Goal: Information Seeking & Learning: Compare options

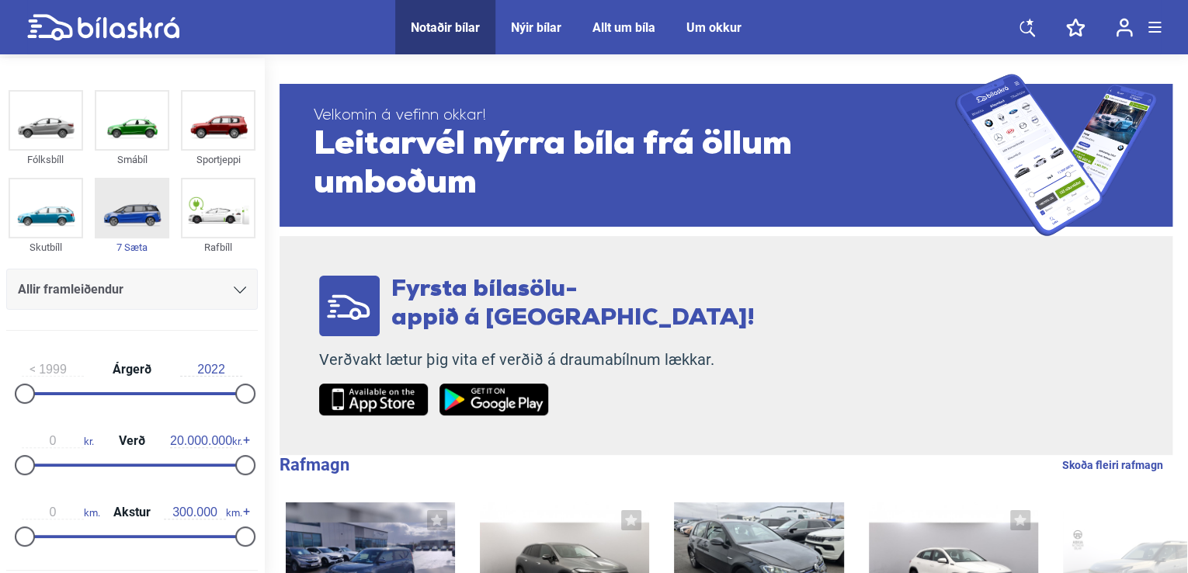
click at [126, 218] on img at bounding box center [131, 207] width 71 height 57
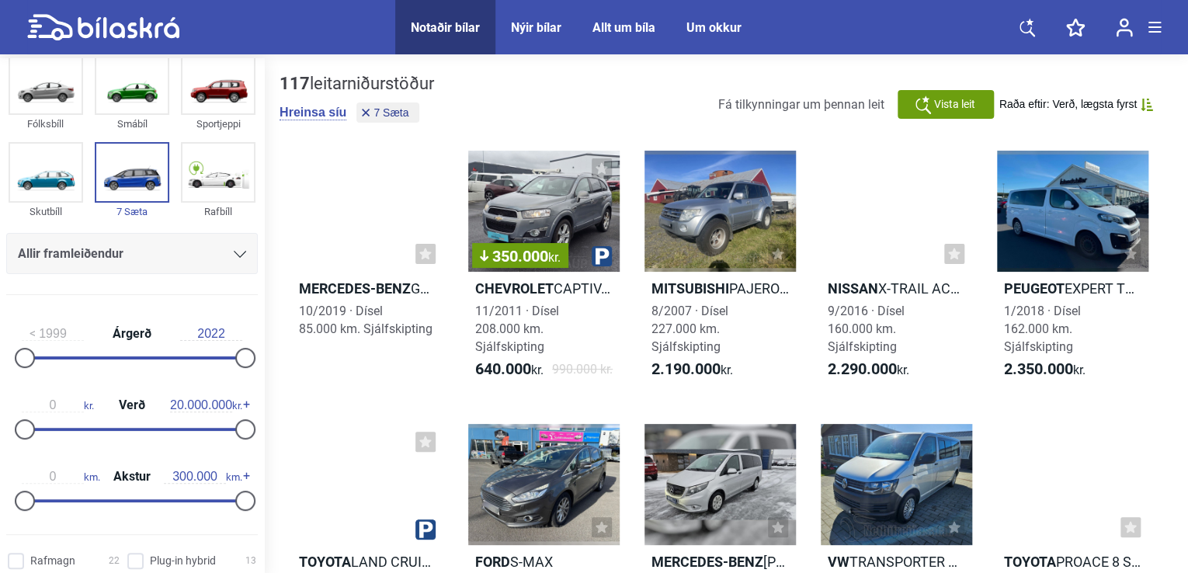
scroll to position [36, 0]
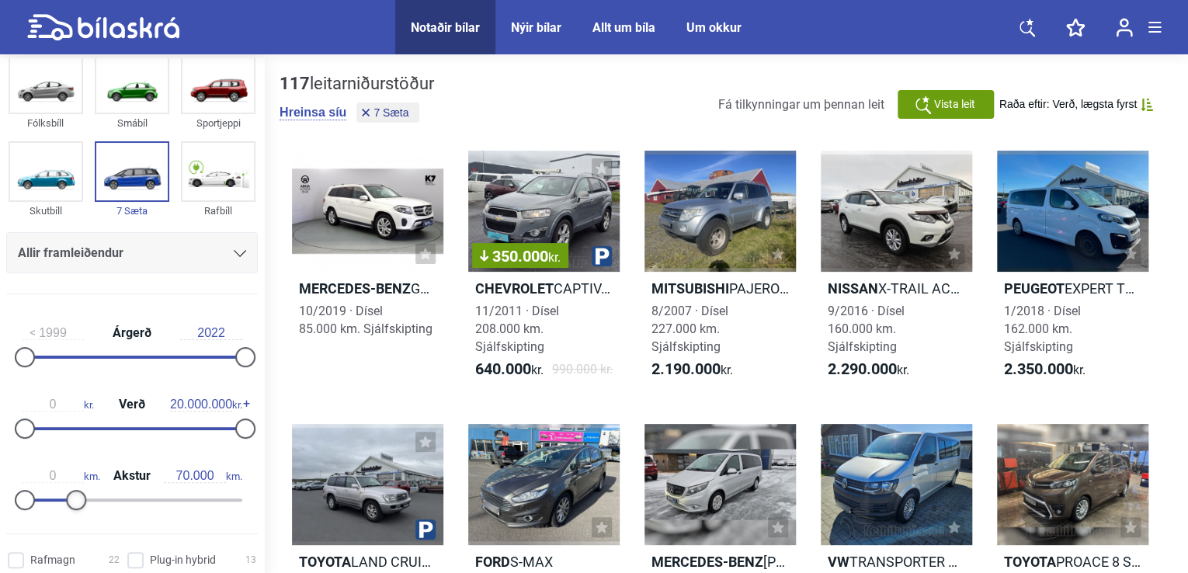
type input "60.000"
drag, startPoint x: 242, startPoint y: 501, endPoint x: 70, endPoint y: 526, distance: 174.3
click at [70, 526] on form "Fólksbíll Smábíl Sportjeppi Skutbíll 7 Sæta Rafbíll Allir framleiðendur [PERSON…" at bounding box center [132, 281] width 264 height 519
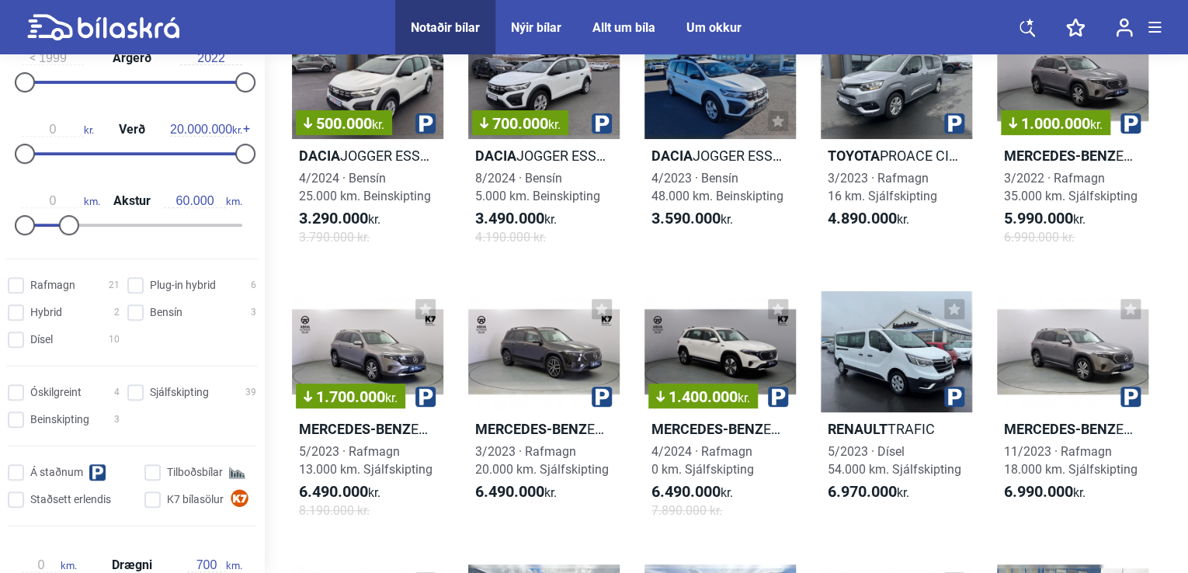
scroll to position [314, 0]
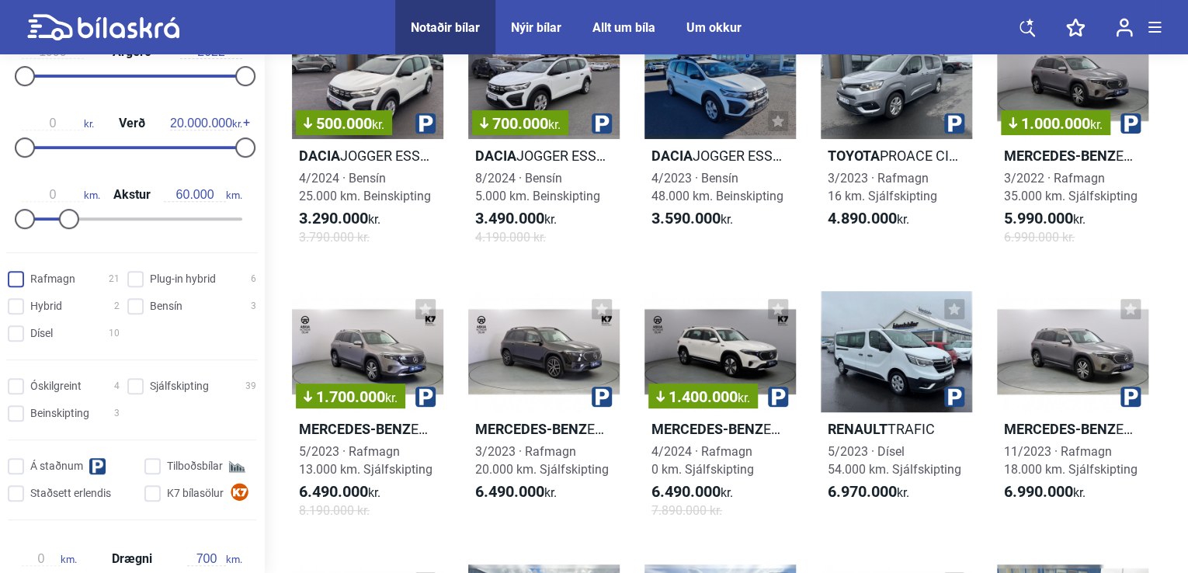
click at [10, 274] on input "Rafmagn 21" at bounding box center [66, 280] width 112 height 16
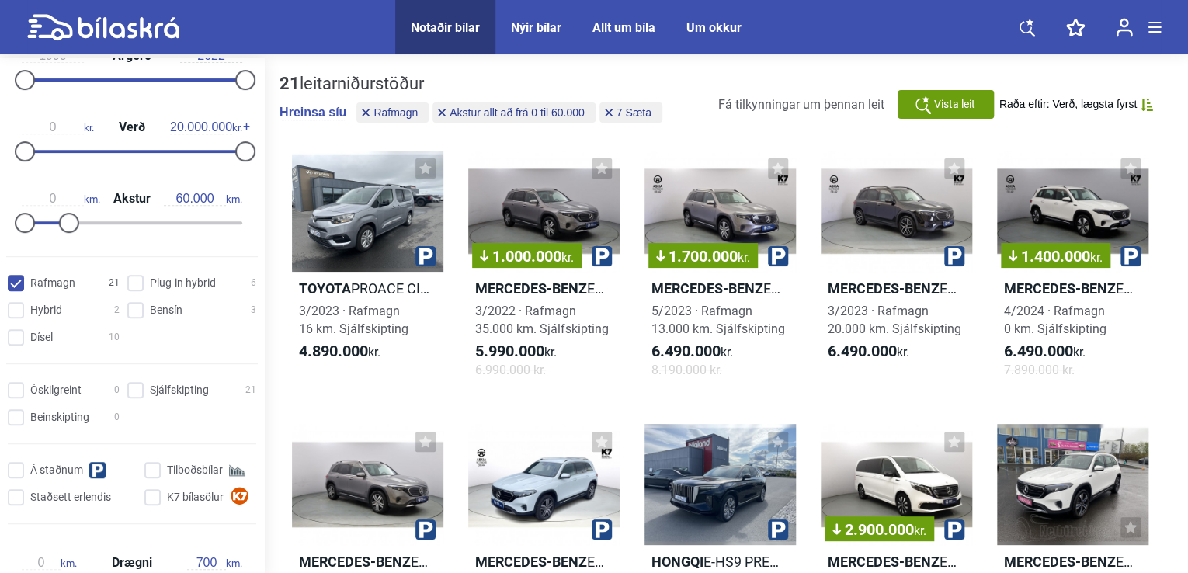
click at [24, 282] on input "Rafmagn 21" at bounding box center [66, 284] width 112 height 16
checkbox input "false"
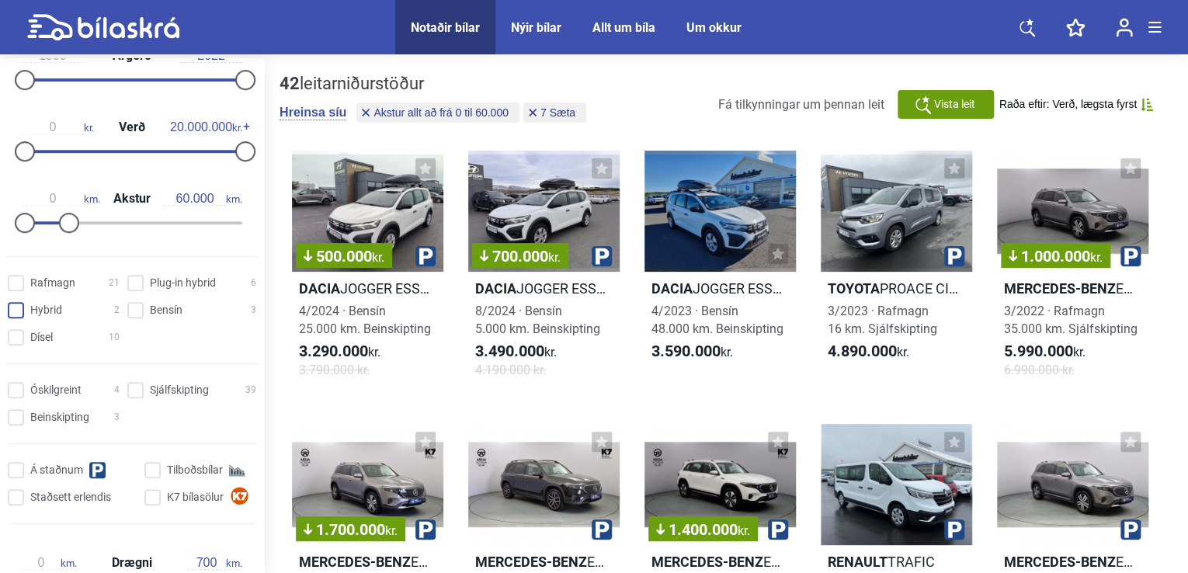
click at [23, 305] on input "Hybrid 2" at bounding box center [66, 311] width 112 height 16
checkbox input "true"
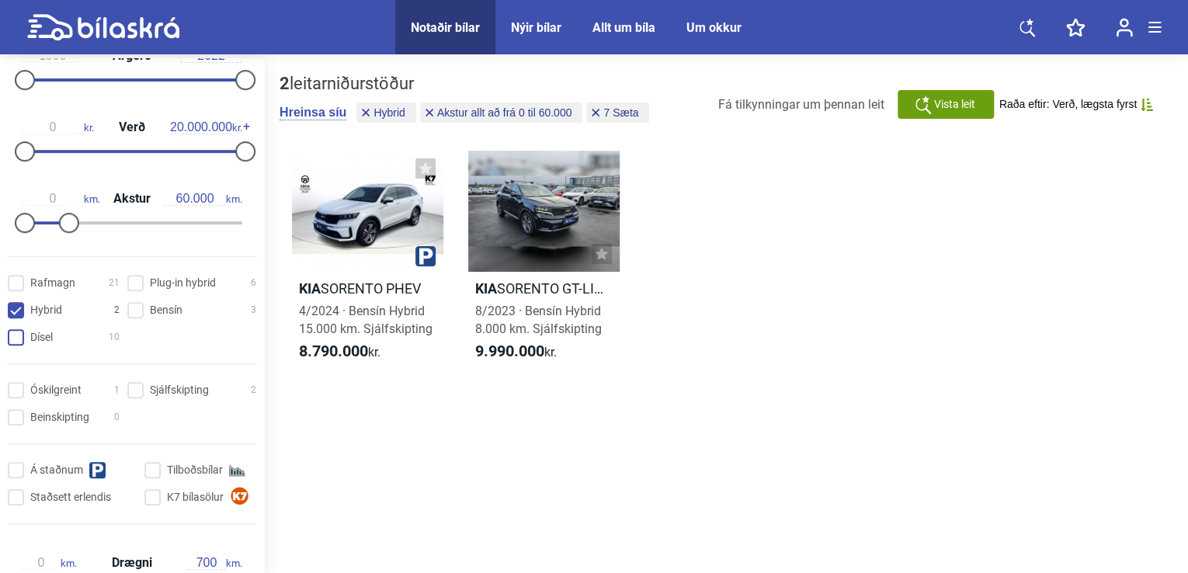
click at [24, 334] on input "Dísel 10" at bounding box center [66, 338] width 112 height 16
checkbox input "true"
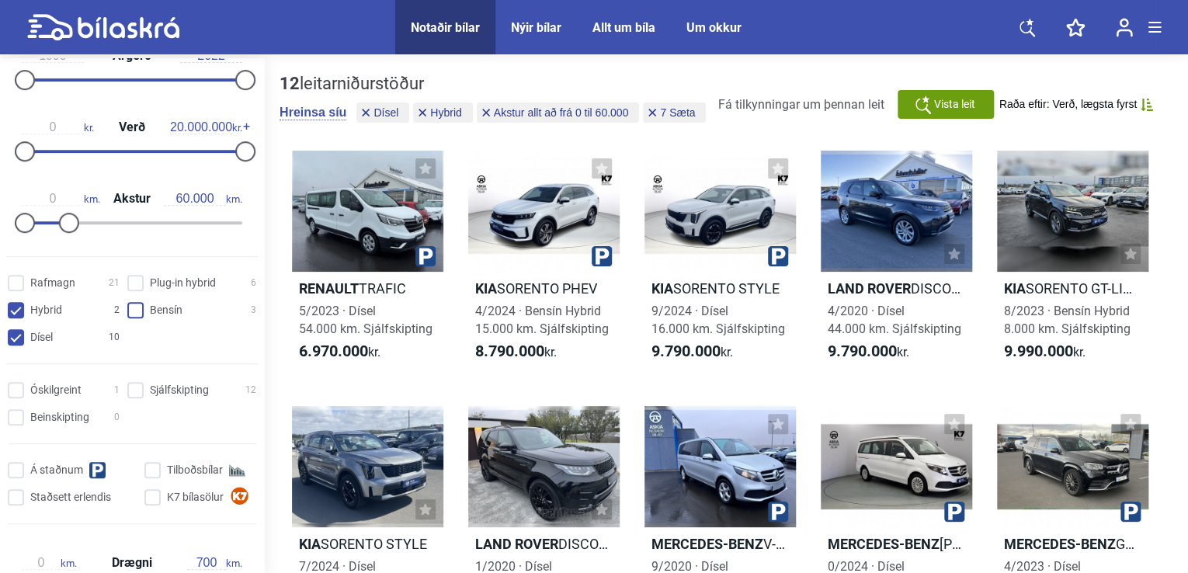
click at [130, 307] on input "Bensín 3" at bounding box center [194, 311] width 129 height 16
checkbox input "true"
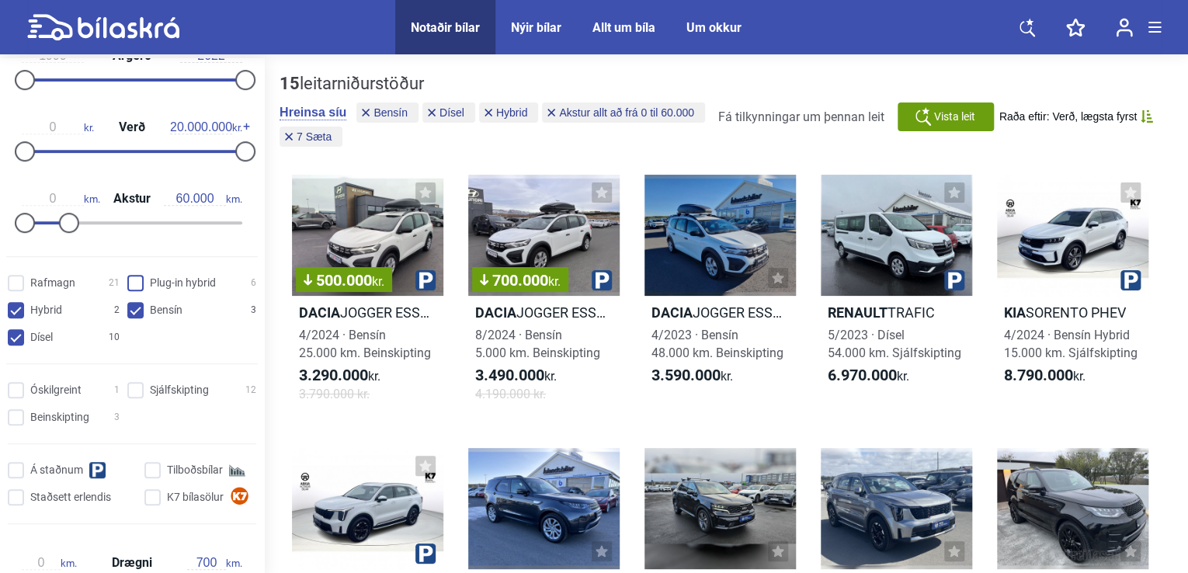
click at [137, 283] on hybrid "Plug-in hybrid 6" at bounding box center [194, 284] width 129 height 16
checkbox hybrid "true"
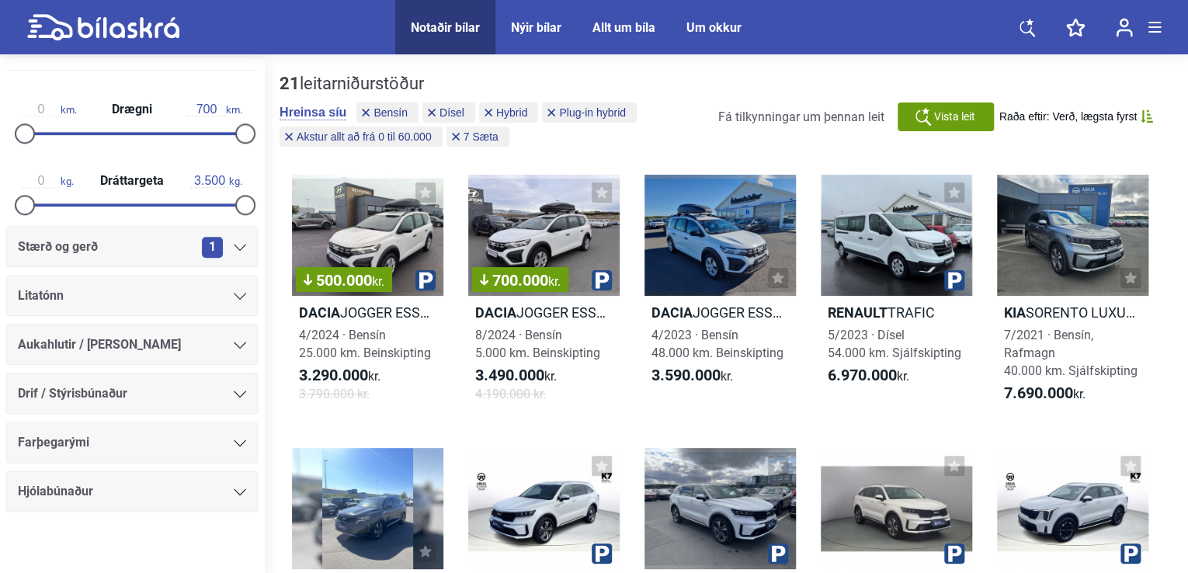
scroll to position [777, 0]
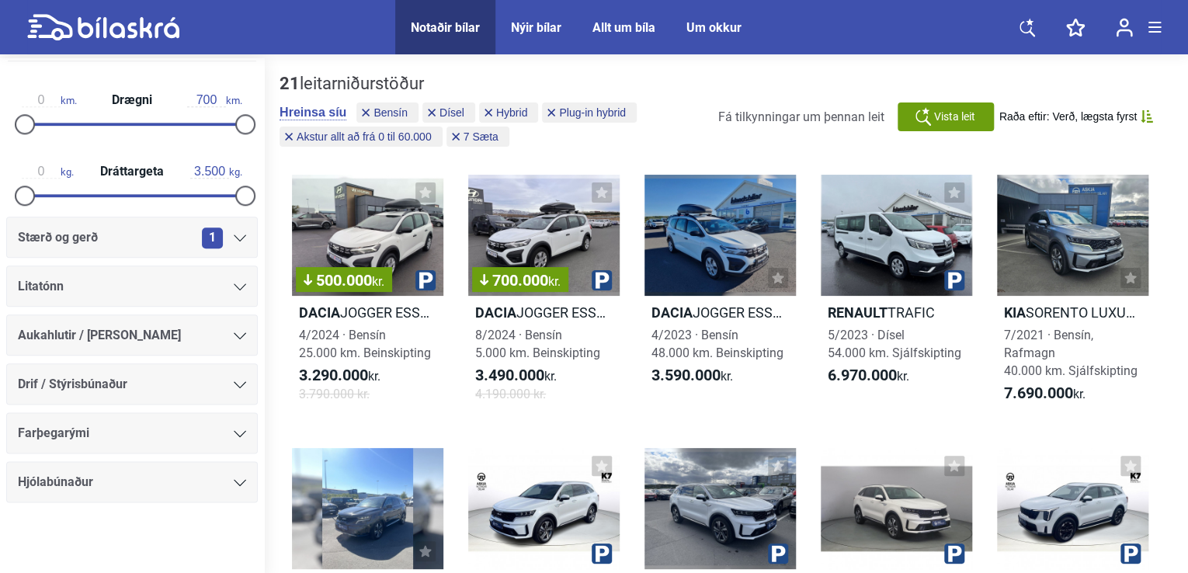
click at [156, 377] on div "Drif / Stýrisbúnaður" at bounding box center [132, 385] width 228 height 22
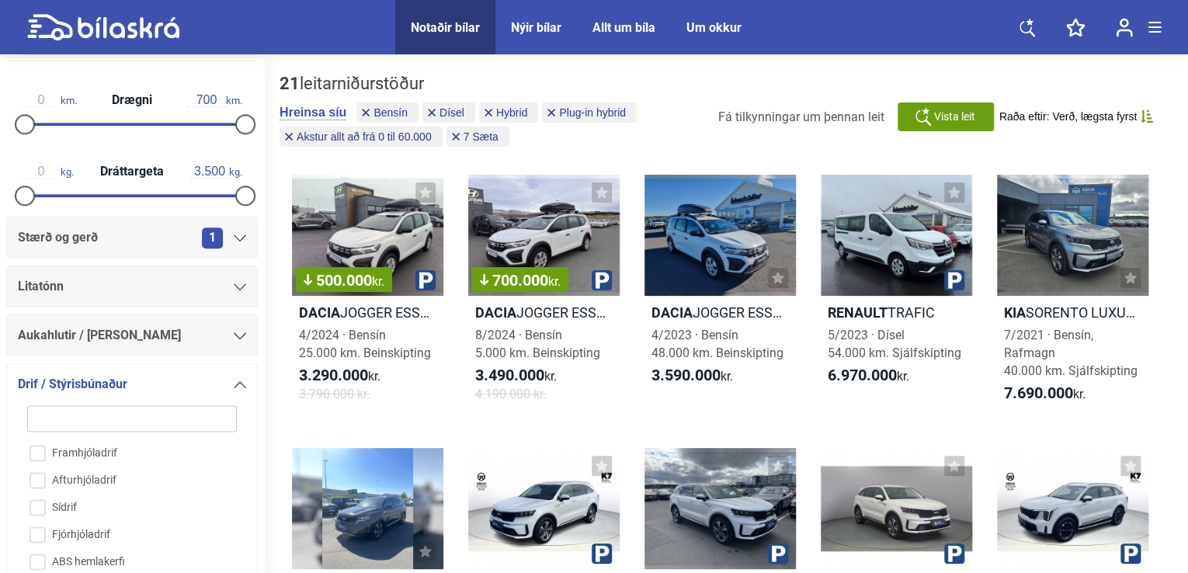
scroll to position [1007, 0]
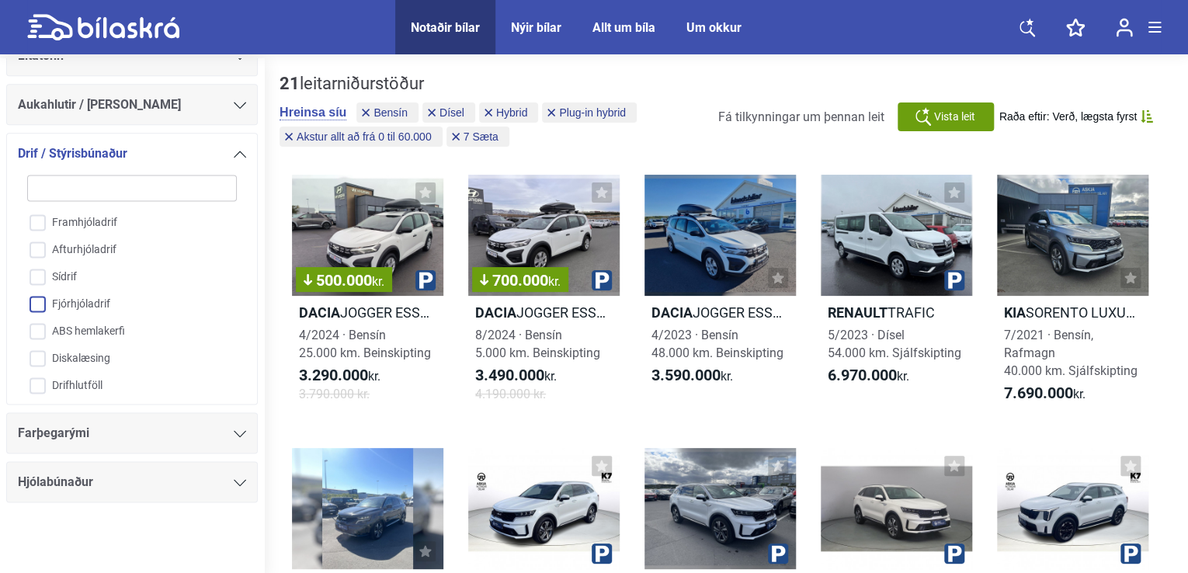
click at [43, 311] on input "Fjórhjóladrif" at bounding box center [121, 304] width 211 height 27
checkbox input "true"
